Goal: Information Seeking & Learning: Check status

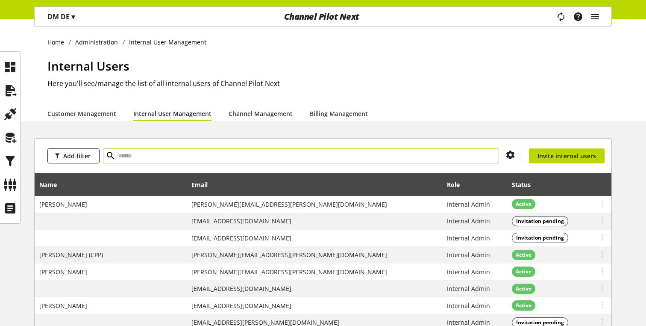
click at [282, 156] on input "text" at bounding box center [301, 155] width 396 height 15
click at [450, 75] on div "Internal Users Here you'll see/manage the list of all internal users of Channel…" at bounding box center [329, 81] width 564 height 49
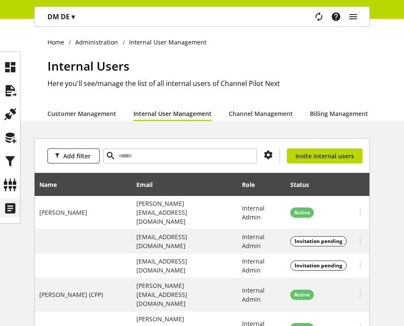
click at [20, 200] on div at bounding box center [10, 137] width 21 height 172
click at [17, 202] on div at bounding box center [10, 208] width 20 height 20
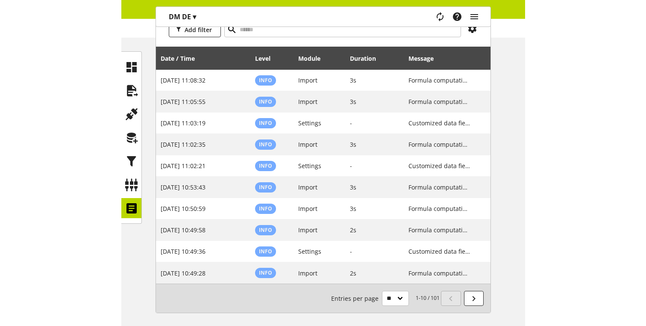
scroll to position [88, 0]
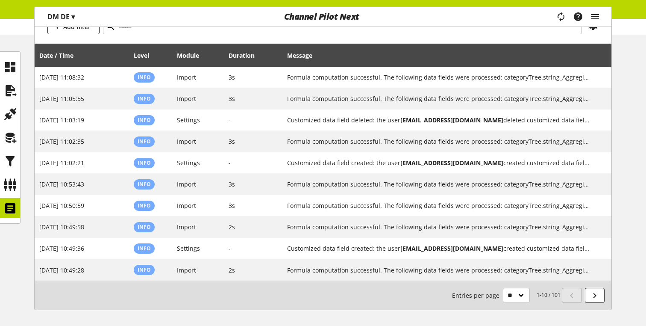
click at [405, 301] on nav "1-10 / 101 Entries per page ** ** ** ***" at bounding box center [529, 295] width 154 height 15
click at [405, 299] on icon at bounding box center [595, 295] width 10 height 15
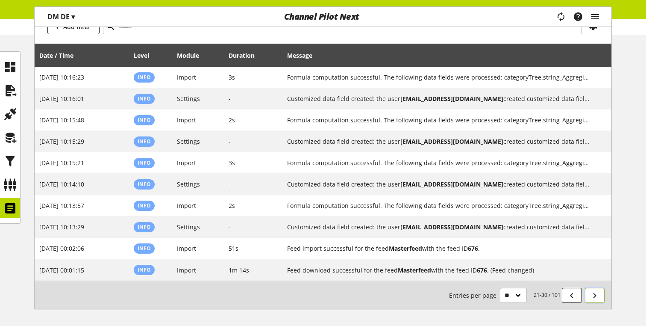
click at [405, 299] on icon at bounding box center [595, 295] width 10 height 15
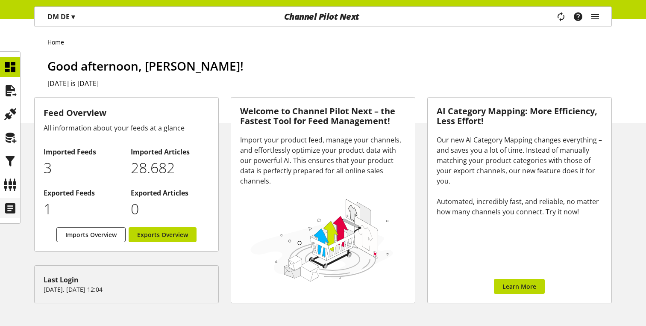
click at [5, 214] on icon at bounding box center [10, 208] width 14 height 17
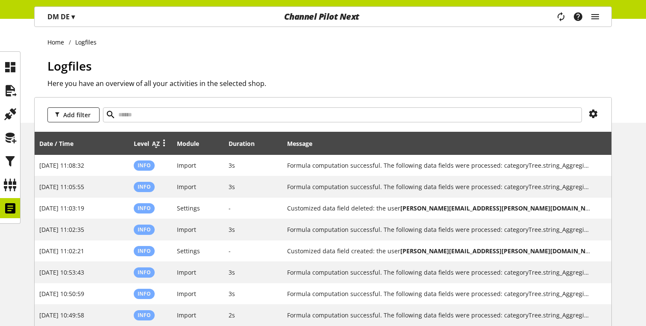
click at [156, 145] on icon at bounding box center [156, 143] width 10 height 15
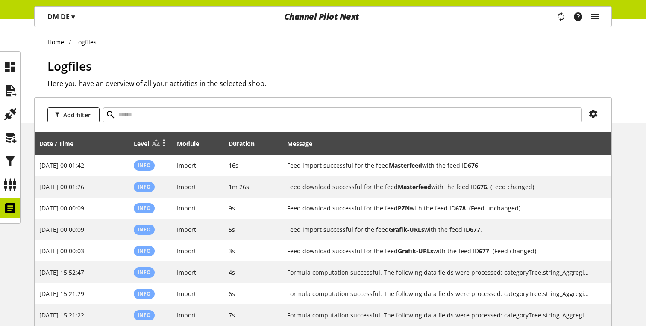
click at [163, 141] on icon at bounding box center [164, 142] width 10 height 15
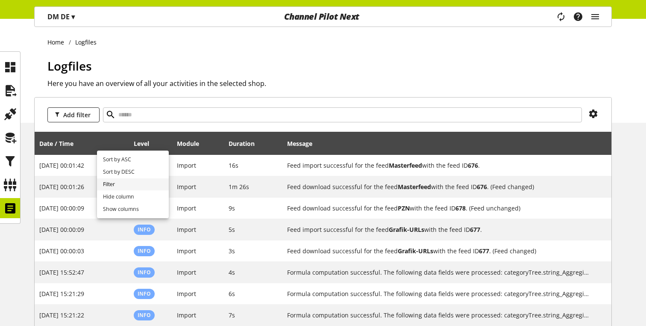
click at [135, 185] on link "Filter" at bounding box center [133, 184] width 72 height 12
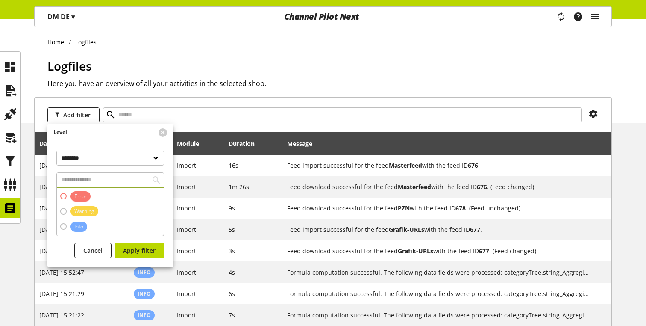
click at [73, 195] on span "Error" at bounding box center [80, 196] width 20 height 10
click at [141, 253] on span "Apply filter" at bounding box center [139, 250] width 32 height 9
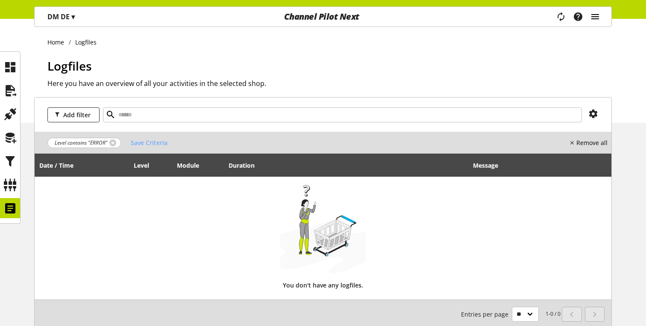
click at [591, 15] on icon "main navigation" at bounding box center [595, 16] width 10 height 15
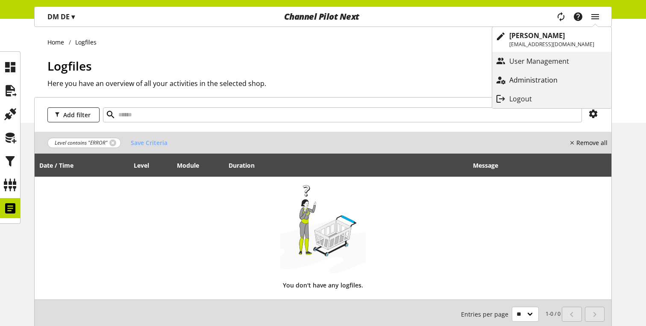
click at [534, 79] on p "Administration" at bounding box center [541, 80] width 65 height 10
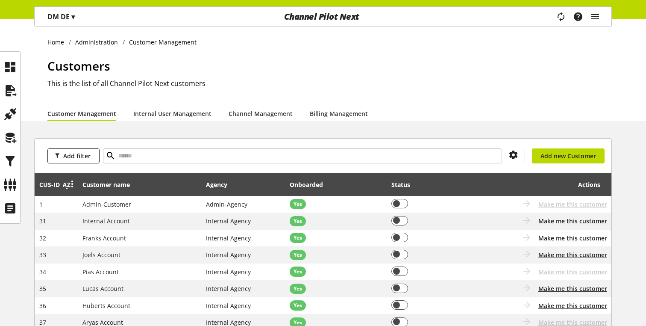
click at [63, 188] on icon at bounding box center [67, 184] width 10 height 15
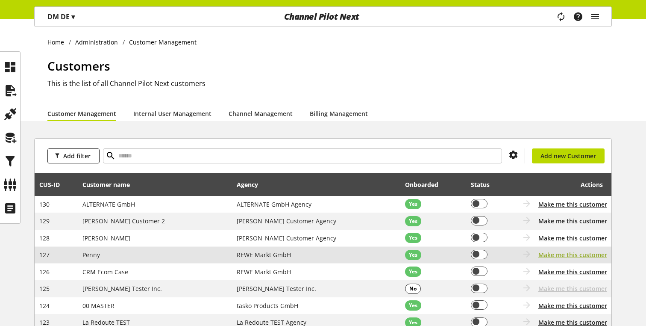
click at [586, 257] on span "Make me this customer" at bounding box center [572, 254] width 69 height 9
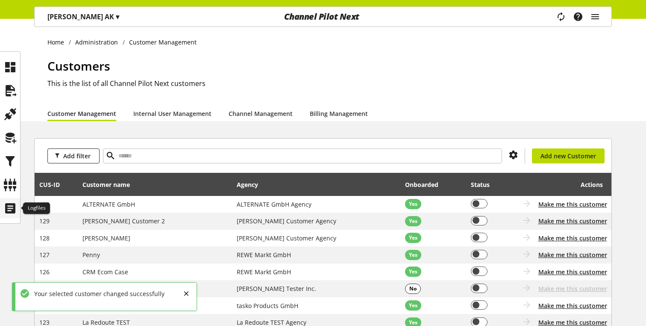
click at [1, 208] on div at bounding box center [10, 208] width 20 height 20
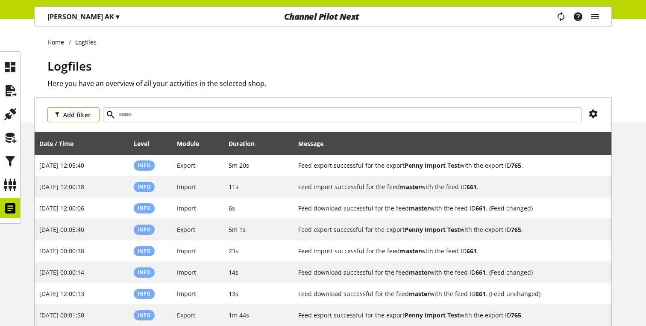
click at [88, 118] on span "Add filter" at bounding box center [76, 114] width 27 height 9
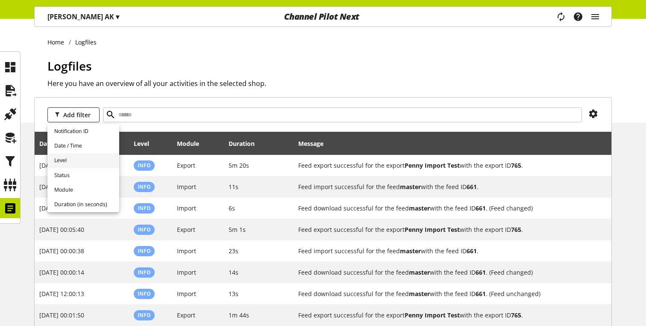
click at [78, 159] on link "Level" at bounding box center [83, 160] width 72 height 15
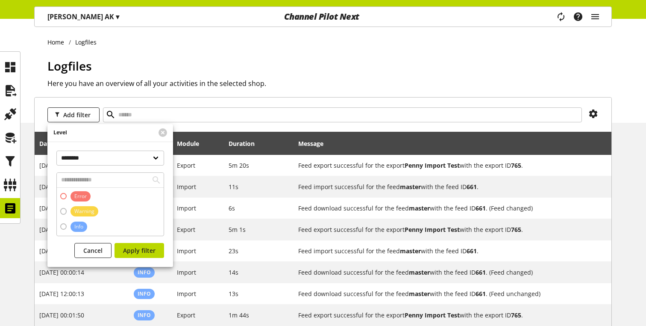
click at [84, 194] on span "Error" at bounding box center [80, 196] width 12 height 8
click at [146, 250] on span "Apply filter" at bounding box center [139, 250] width 32 height 9
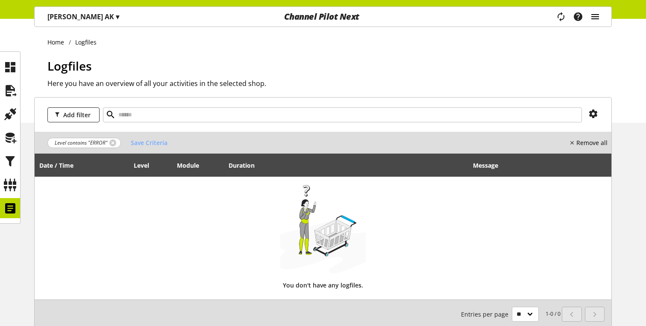
click at [592, 13] on icon "main navigation" at bounding box center [595, 16] width 10 height 15
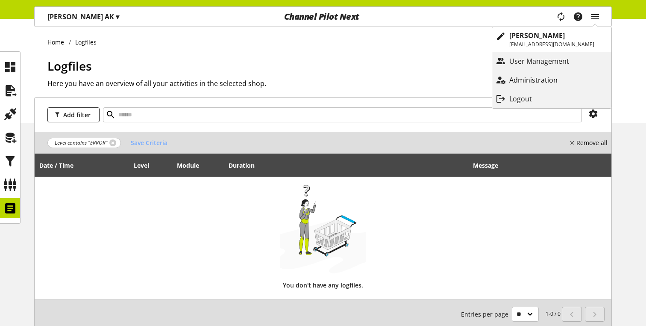
click at [531, 80] on p "Administration" at bounding box center [541, 80] width 65 height 10
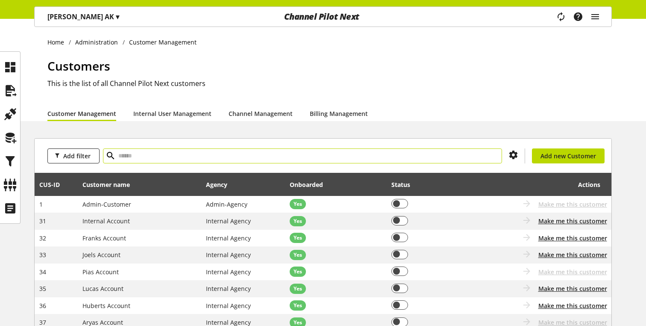
click at [155, 156] on input "text" at bounding box center [302, 155] width 399 height 15
click at [66, 186] on div at bounding box center [71, 184] width 12 height 11
click at [49, 210] on link "Sort by DESC" at bounding box center [41, 213] width 72 height 12
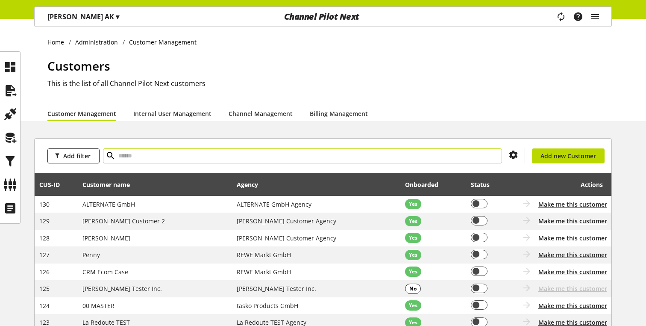
click at [143, 152] on input "text" at bounding box center [302, 155] width 399 height 15
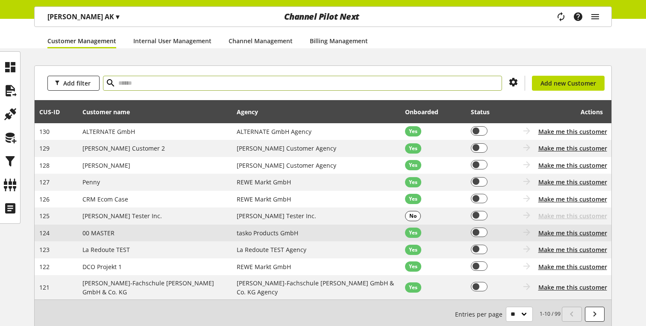
scroll to position [75, 0]
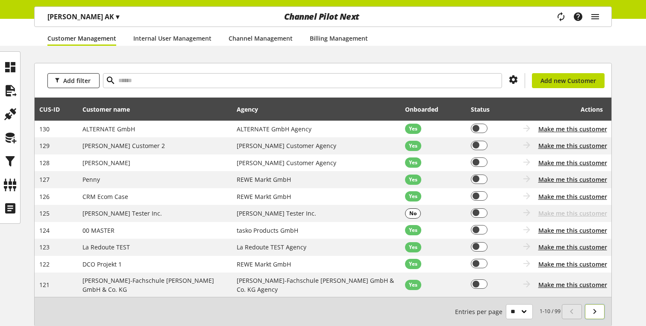
click at [591, 303] on icon at bounding box center [595, 310] width 10 height 15
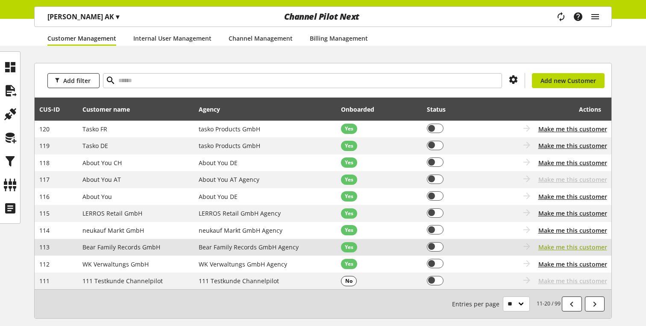
click at [558, 246] on span "Make me this customer" at bounding box center [572, 246] width 69 height 9
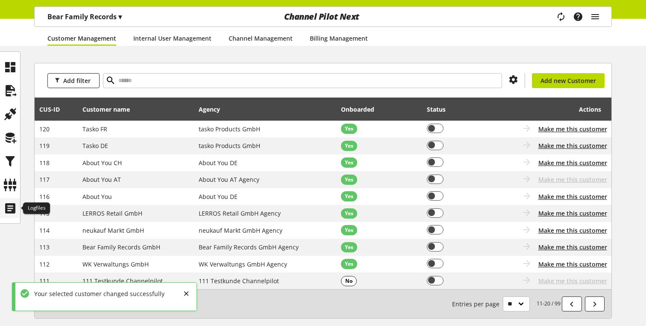
click at [12, 209] on icon at bounding box center [10, 208] width 14 height 17
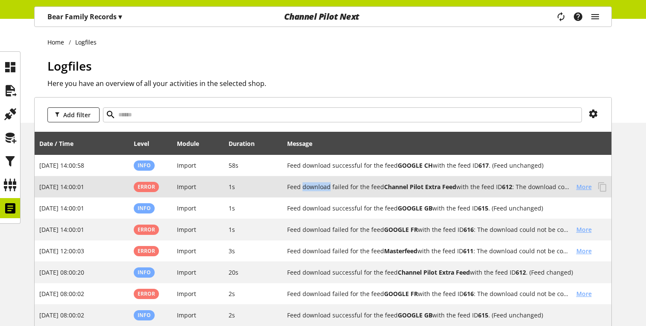
click at [579, 187] on span "More" at bounding box center [583, 186] width 15 height 9
